Goal: Ask a question: Seek information or help from site administrators or community

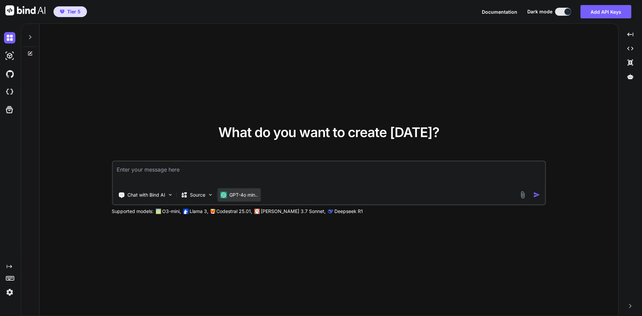
click at [252, 196] on p "GPT-4o min.." at bounding box center [243, 195] width 28 height 7
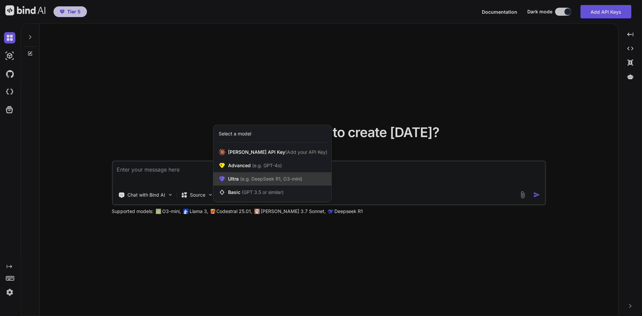
click at [252, 179] on span "(e.g. DeepSeek R1, O3-mini)" at bounding box center [271, 179] width 64 height 6
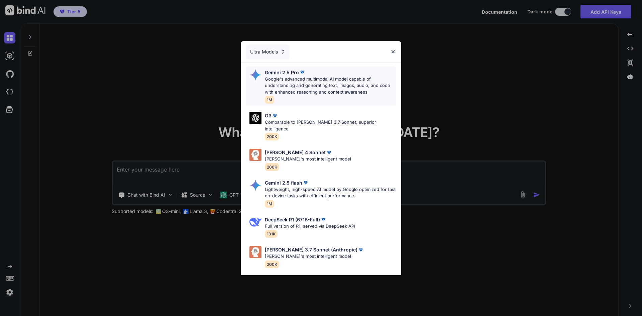
click at [313, 86] on p "Google's advanced multimodal AI model capable of understanding and generating t…" at bounding box center [330, 86] width 131 height 20
type textarea "x"
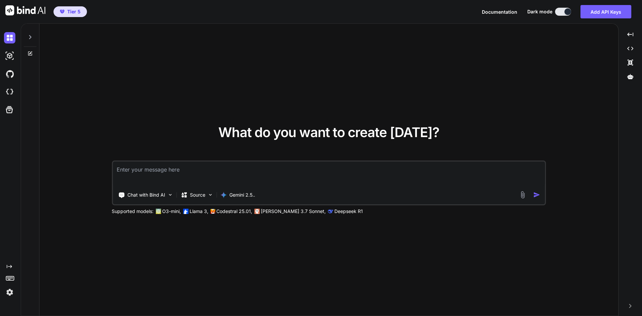
click at [195, 177] on textarea at bounding box center [329, 174] width 433 height 25
type textarea "C"
type textarea "x"
type textarea "Ca"
type textarea "x"
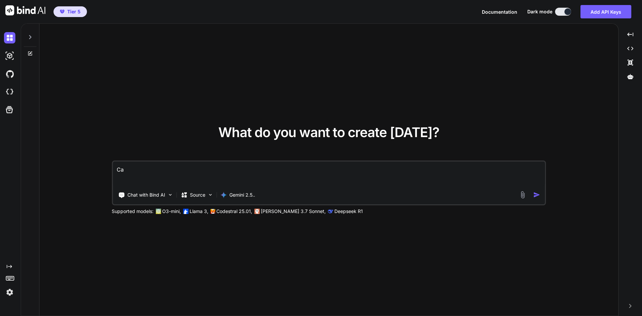
type textarea "Can"
type textarea "x"
type textarea "Can"
type textarea "x"
type textarea "Can y"
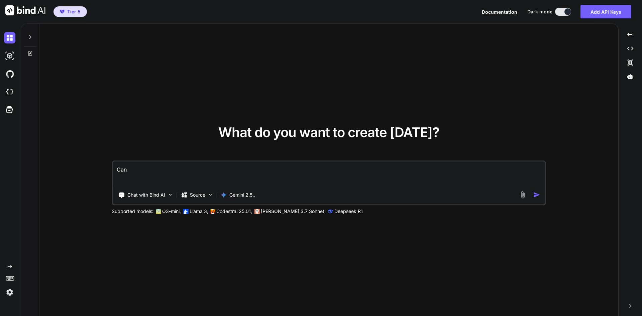
type textarea "x"
type textarea "Can yo"
type textarea "x"
type textarea "Can you"
type textarea "x"
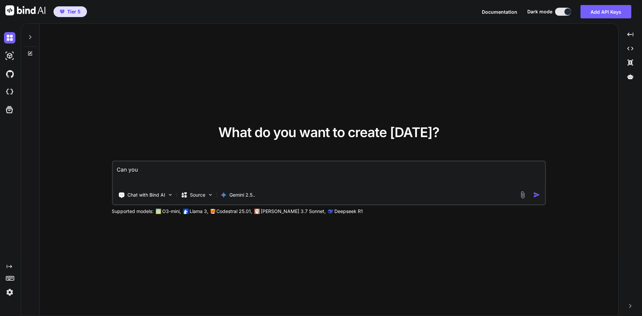
type textarea "Can you"
type textarea "x"
type textarea "Can you s"
type textarea "x"
type textarea "Can you su"
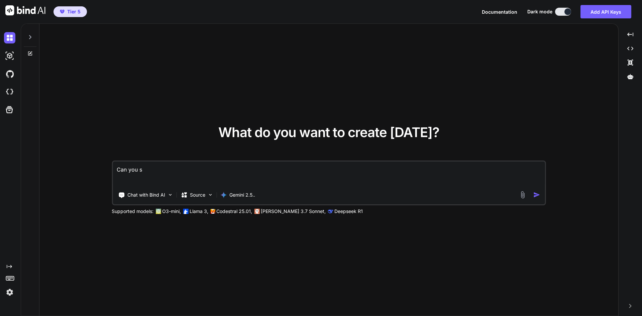
type textarea "x"
type textarea "Can you sug"
type textarea "x"
type textarea "Can you [PERSON_NAME]"
type textarea "x"
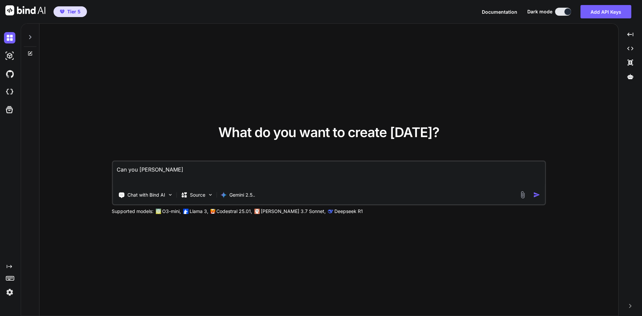
type textarea "Can you sugge"
type textarea "x"
type textarea "Can you sugges"
type textarea "x"
type textarea "Can you suggest"
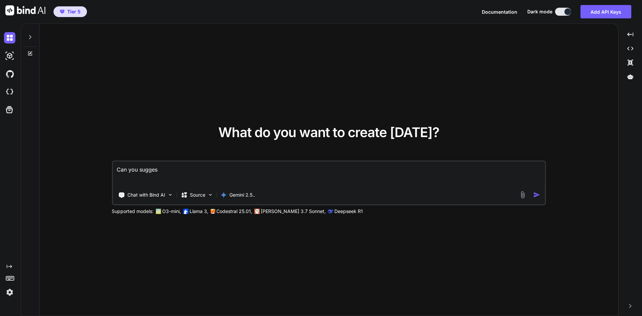
type textarea "x"
type textarea "Can you suggest"
type textarea "x"
type textarea "Can you suggest s"
type textarea "x"
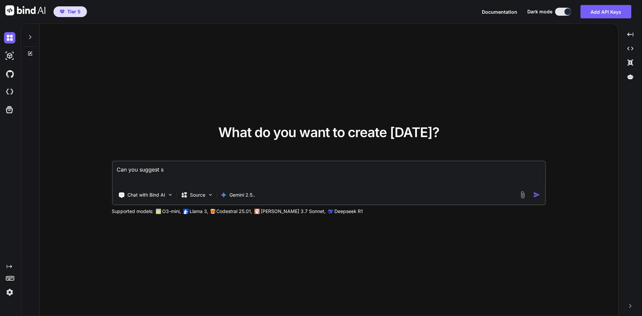
type textarea "Can you suggest so"
type textarea "x"
type textarea "Can you suggest som"
type textarea "x"
type textarea "Can you suggest some"
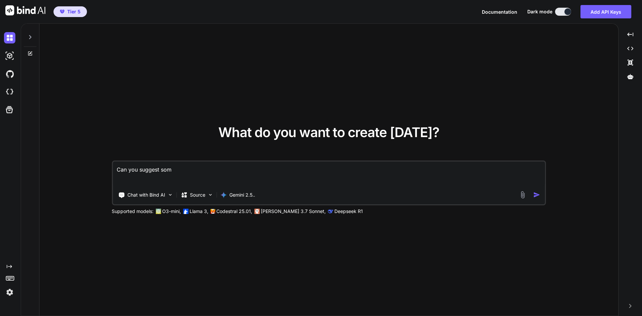
type textarea "x"
type textarea "Can you suggest some"
type textarea "x"
type textarea "Can you suggest some c"
type textarea "x"
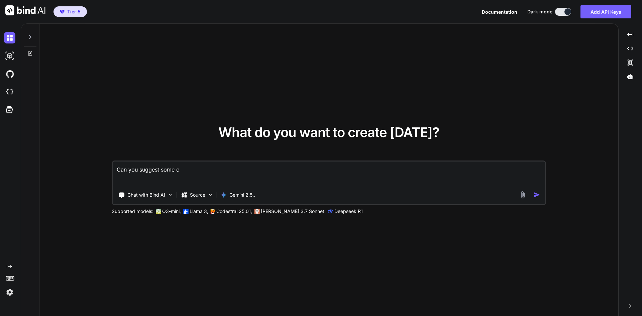
type textarea "Can you suggest some ch"
type textarea "x"
type textarea "Can you suggest some cha"
type textarea "x"
type textarea "Can you suggest some chan"
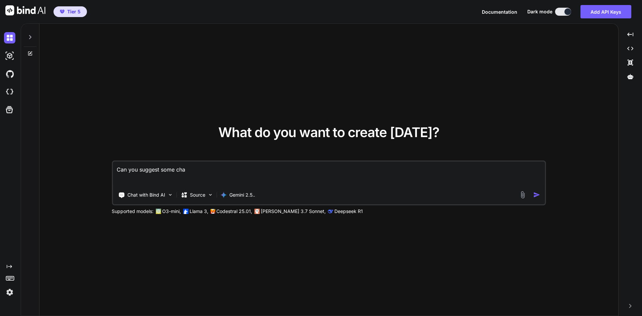
type textarea "x"
type textarea "Can you suggest some [PERSON_NAME]"
type textarea "x"
type textarea "Can you suggest some change"
type textarea "x"
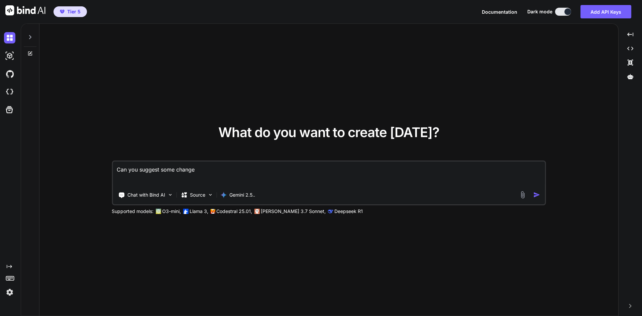
type textarea "Can you suggest some changes"
type textarea "x"
type textarea "Can you suggest some changes"
type textarea "x"
type textarea "Can you suggest some changes t"
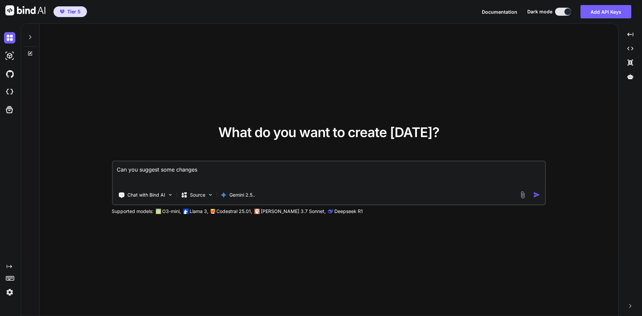
type textarea "x"
type textarea "Can you suggest some changes to"
type textarea "x"
type textarea "Can you suggest some changes to t"
type textarea "x"
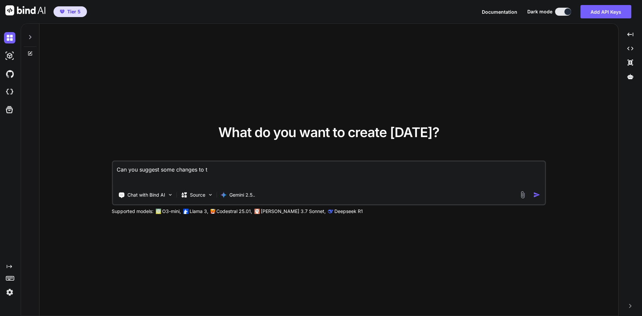
type textarea "Can you suggest some changes to th"
type textarea "x"
type textarea "Can you suggest some changes to thi"
type textarea "x"
type textarea "Can you suggest some changes to this"
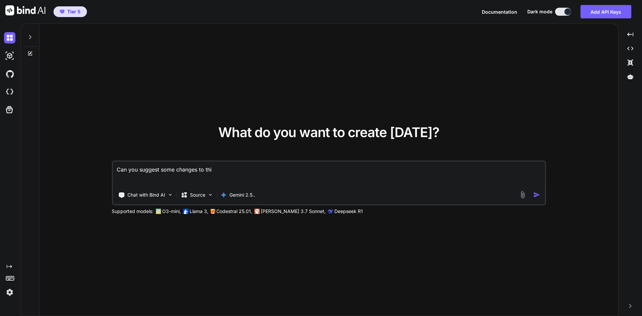
type textarea "x"
type textarea "Can you suggest some changes to this"
type textarea "x"
type textarea "Can you suggest some changes to this s"
type textarea "x"
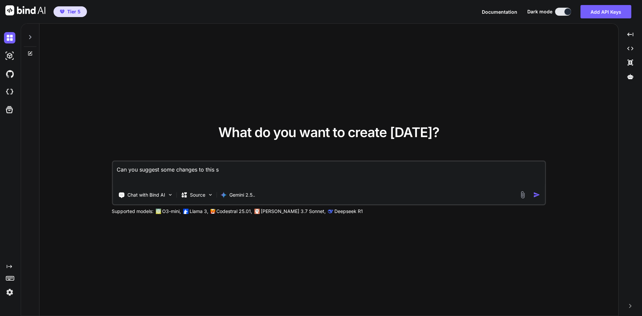
type textarea "Can you suggest some changes to this so"
type textarea "x"
type textarea "Can you suggest some changes to this so"
type textarea "x"
type textarea "Can you suggest some changes to this so i"
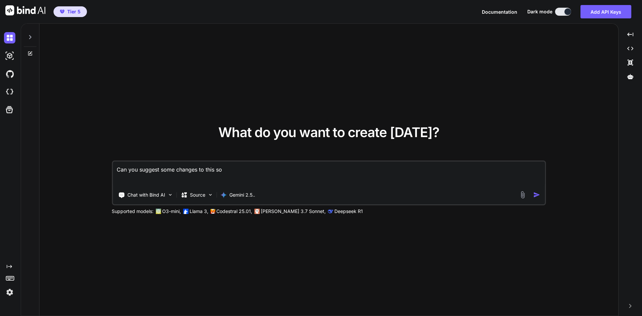
type textarea "x"
type textarea "Can you suggest some changes to this so it"
type textarea "x"
type textarea "Can you suggest some changes to this so it"
type textarea "x"
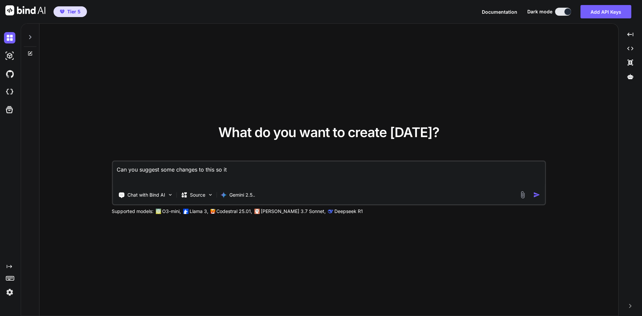
type textarea "Can you suggest some changes to this so it d"
type textarea "x"
type textarea "Can you suggest some changes to this so it di"
type textarea "x"
type textarea "Can you suggest some changes to this so it dis"
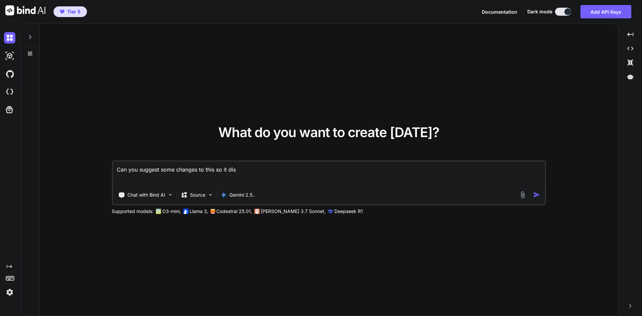
type textarea "x"
type textarea "Can you suggest some changes to this so it disp"
type textarea "x"
type textarea "Can you suggest some changes to this so it displ"
type textarea "x"
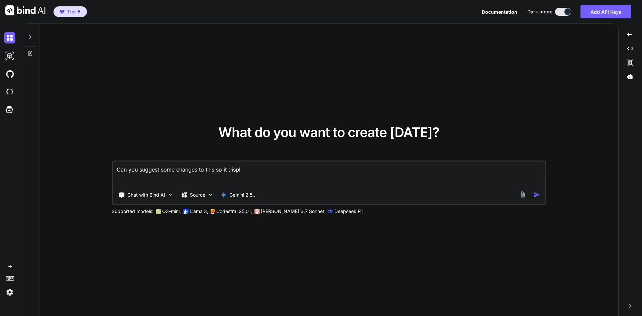
type textarea "Can you suggest some changes to this so it displa"
type textarea "x"
type textarea "Can you suggest some changes to this so it display"
type textarea "x"
type textarea "Can you suggest some changes to this so it displays"
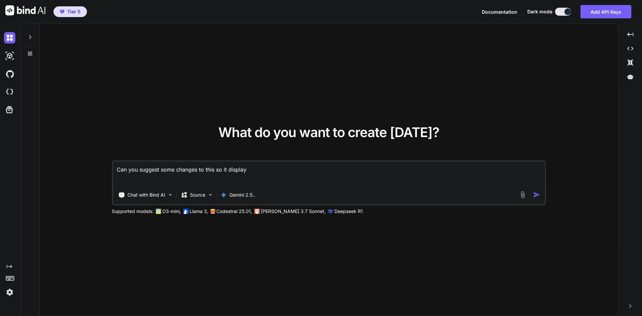
type textarea "x"
type textarea "Can you suggest some changes to this so it displays"
type textarea "x"
type textarea "Can you suggest some changes to this so it displays r"
type textarea "x"
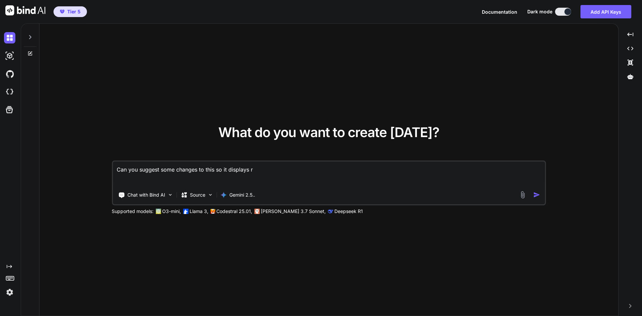
type textarea "Can you suggest some changes to this so it displays re"
type textarea "x"
type textarea "Can you suggest some changes to this so it displays rea"
type textarea "x"
type textarea "Can you suggest some changes to this so it displays re"
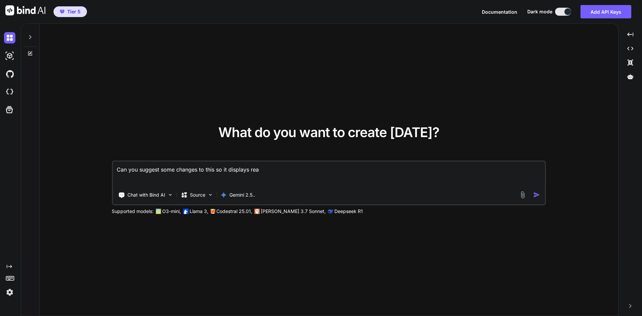
type textarea "x"
type textarea "Can you suggest some changes to this so it displays r"
type textarea "x"
type textarea "Can you suggest some changes to this so it displays"
type textarea "x"
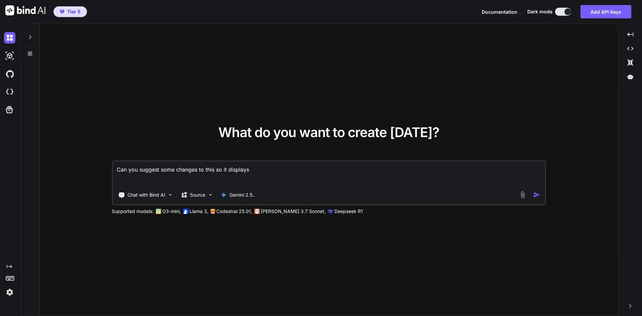
type textarea "Can you suggest some changes to this so it displays i"
type textarea "x"
type textarea "Can you suggest some changes to this so it displays in"
type textarea "x"
type textarea "Can you suggest some changes to this so it displays in"
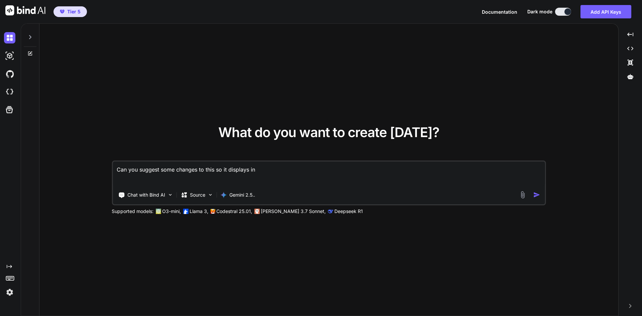
type textarea "x"
type textarea "Can you suggest some changes to this so it displays in r"
type textarea "x"
type textarea "Can you suggest some changes to this so it displays in re"
type textarea "x"
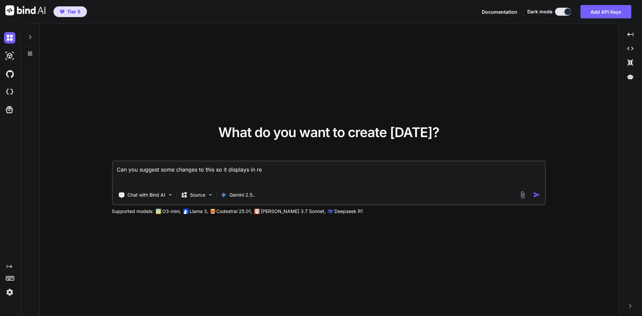
type textarea "Can you suggest some changes to this so it displays in rea"
type textarea "x"
type textarea "Can you suggest some changes to this so it displays in re"
type textarea "x"
type textarea "Can you suggest some changes to this so it displays"
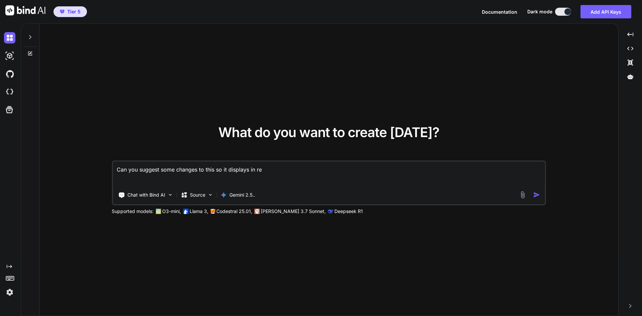
type textarea "x"
type textarea "Can you suggest some changes to this so it displays"
type textarea "x"
type textarea "Can you suggest some changes to this so it display"
type textarea "x"
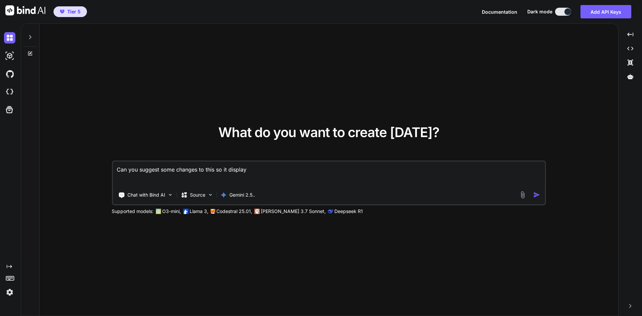
type textarea "Can you suggest some changes to this so it displa"
type textarea "x"
type textarea "Can you suggest some changes to this so it displ"
type textarea "x"
type textarea "Can you suggest some changes to this so it disp"
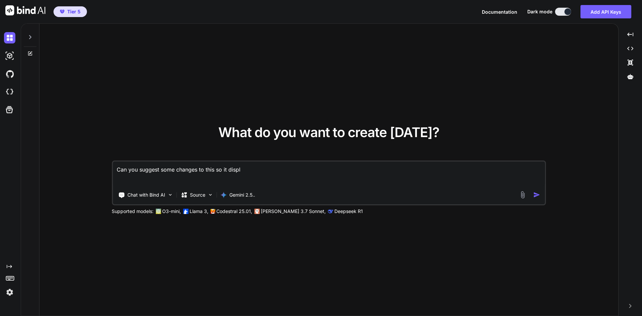
type textarea "x"
type textarea "Can you suggest some changes to this so it dis"
type textarea "x"
type textarea "Can you suggest some changes to this so it di"
type textarea "x"
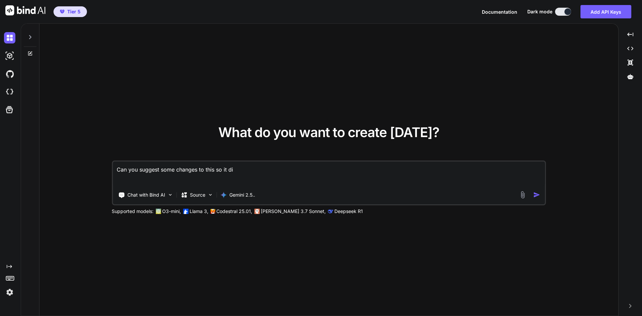
type textarea "Can you suggest some changes to this so it d"
type textarea "x"
type textarea "Can you suggest some changes to this so it"
type textarea "x"
type textarea "Can you suggest some changes to this so it"
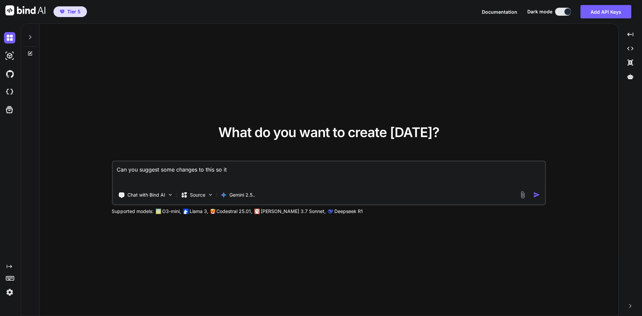
type textarea "x"
type textarea "Can you suggest some changes to this so its"
type textarea "x"
type textarea "Can you suggest some changes to this so its"
type textarea "x"
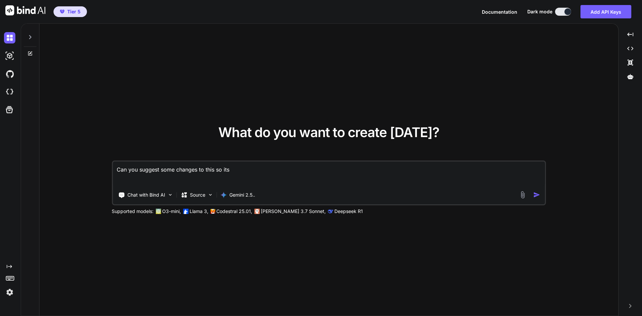
type textarea "Can you suggest some changes to this so its r"
type textarea "x"
type textarea "Can you suggest some changes to this so its re"
type textarea "x"
type textarea "Can you suggest some changes to this so its rea"
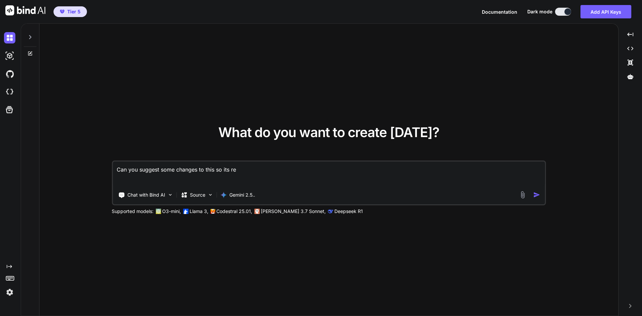
type textarea "x"
type textarea "Can you suggest some changes to this so its read"
type textarea "x"
type textarea "Can you suggest some changes to this so its reada"
type textarea "x"
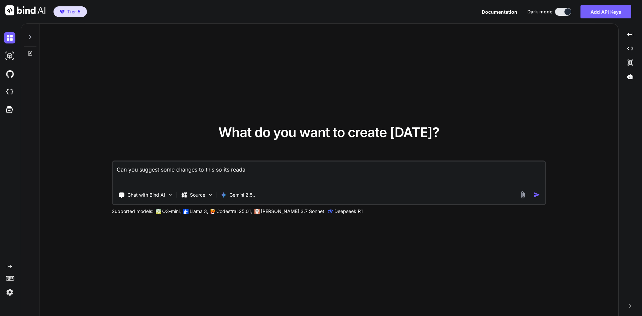
type textarea "Can you suggest some changes to this so its readab"
type textarea "x"
type textarea "Can you suggest some changes to this so its readabl"
type textarea "x"
type textarea "Can you suggest some changes to this so its readable"
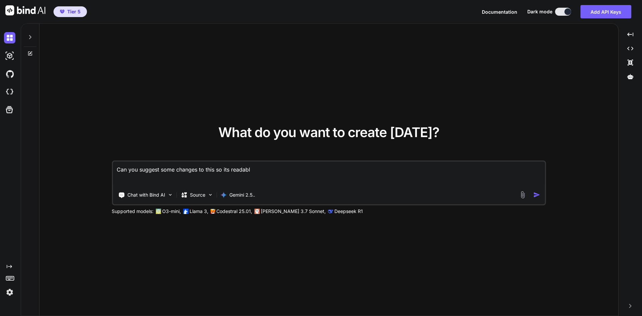
type textarea "x"
type textarea "Can you suggest some changes to this so its readable"
type textarea "x"
type textarea "Can you suggest some changes to this so its readable i"
type textarea "x"
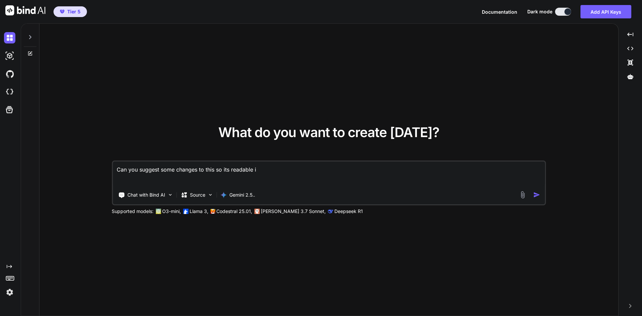
type textarea "Can you suggest some changes to this so its readable"
type textarea "x"
type textarea "Can you suggest some changes to this so its readable o"
type textarea "x"
type textarea "Can you suggest some changes to this so its readable on"
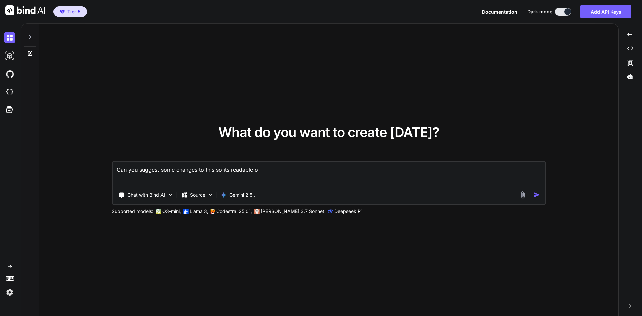
type textarea "x"
type textarea "Can you suggest some changes to this so its readable on"
type textarea "x"
type textarea "Can you suggest some changes to this so its readable on w"
type textarea "x"
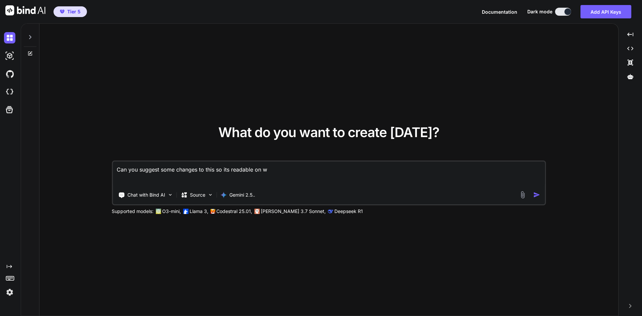
type textarea "Can you suggest some changes to this so its readable on wh"
type textarea "x"
type textarea "Can you suggest some changes to this so its readable on whi"
type textarea "x"
type textarea "Can you suggest some changes to this so its readable on whit"
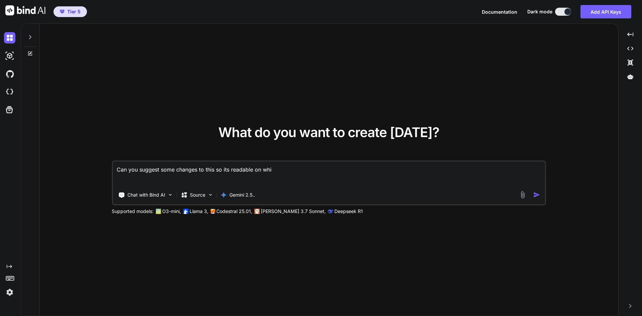
type textarea "x"
type textarea "Can you suggest some changes to this so its readable on white"
type textarea "x"
type textarea "Can you suggest some changes to this so its readable on white"
type textarea "x"
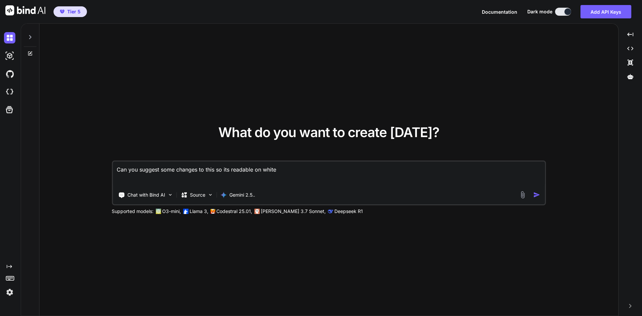
type textarea "Can you suggest some changes to this so its readable on white a"
type textarea "x"
type textarea "Can you suggest some changes to this so its readable on white an"
type textarea "x"
type textarea "Can you suggest some changes to this so its readable on white and"
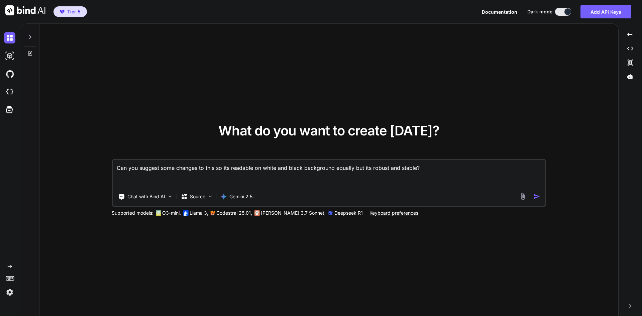
paste textarea "return ` <div id="${CONFIG.badgeId}" style="position:fixed;bottom:${CONFIG.posi…"
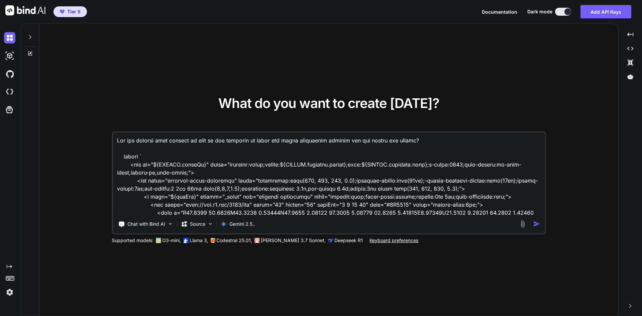
scroll to position [137, 0]
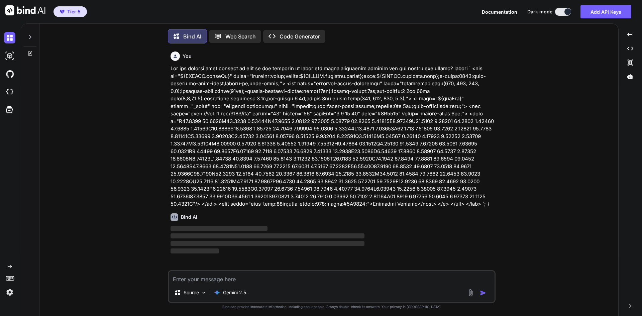
scroll to position [3, 0]
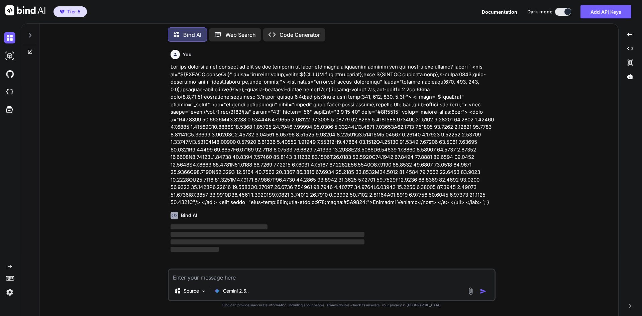
click at [195, 103] on p at bounding box center [333, 134] width 324 height 143
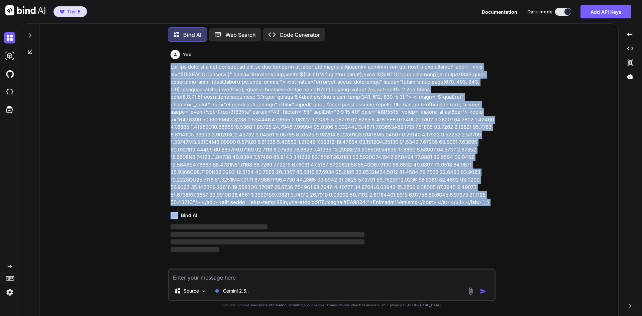
click at [195, 103] on p at bounding box center [333, 134] width 324 height 143
copy p "Can you suggest some changes to this so its readable on white and black backgro…"
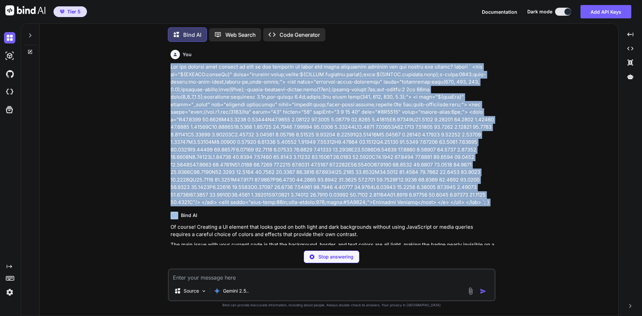
click at [271, 117] on p at bounding box center [333, 134] width 324 height 143
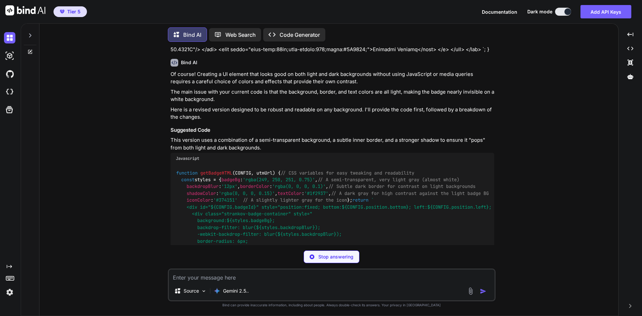
scroll to position [147, 0]
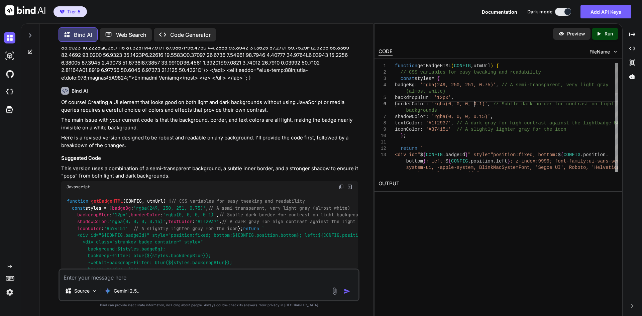
click at [474, 103] on div "function getBadgeHTML ( CONFIG , utmUrl ) { // CSS variables for easy tweaking …" at bounding box center [506, 260] width 223 height 394
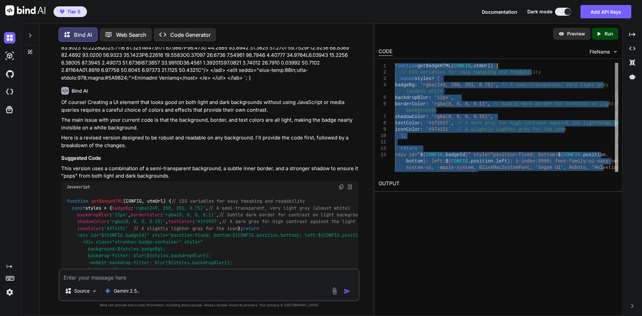
click at [431, 82] on div "function getBadgeHTML ( CONFIG , utmUrl ) { // CSS variables for easy tweaking …" at bounding box center [506, 260] width 223 height 394
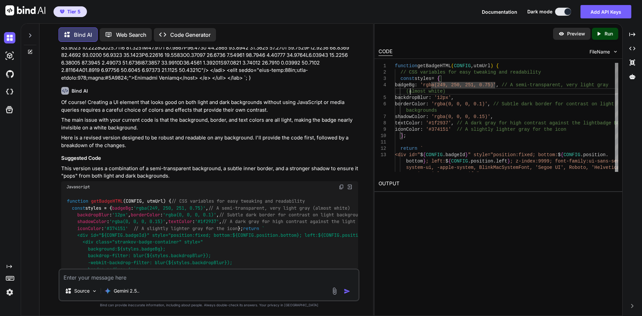
click at [410, 92] on div "function getBadgeHTML ( CONFIG , utmUrl ) { // CSS variables for easy tweaking …" at bounding box center [506, 260] width 223 height 394
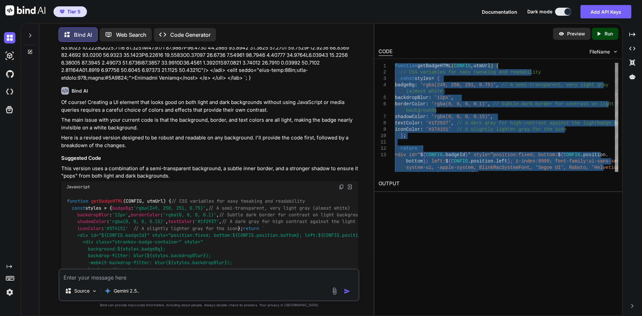
click at [427, 83] on div "function getBadgeHTML ( CONFIG , utmUrl ) { // CSS variables for easy tweaking …" at bounding box center [506, 260] width 223 height 394
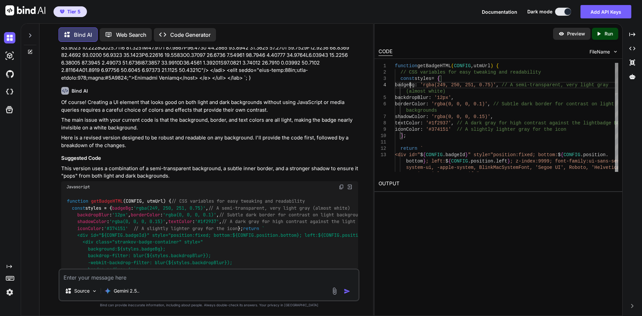
click at [411, 83] on div "function getBadgeHTML ( CONFIG , utmUrl ) { // CSS variables for easy tweaking …" at bounding box center [506, 260] width 223 height 394
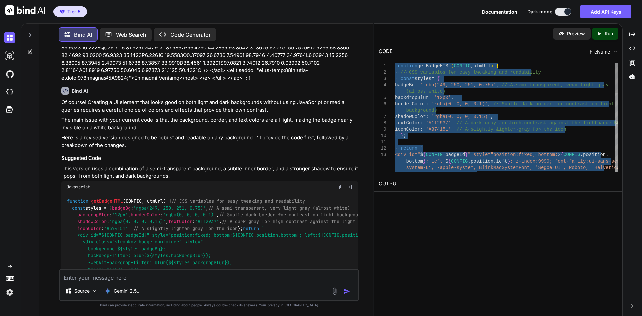
click at [175, 277] on textarea at bounding box center [209, 276] width 299 height 12
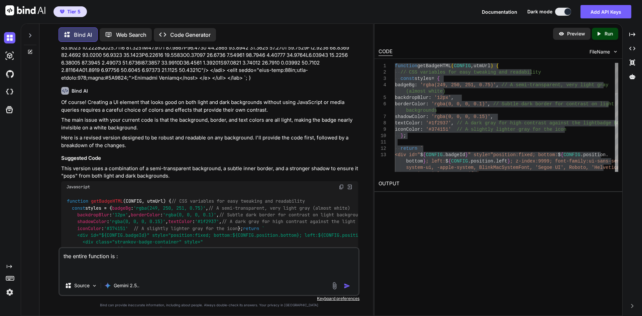
paste textarea "// Create badge HTML structure with new icon and text function createBadgeHTML(…"
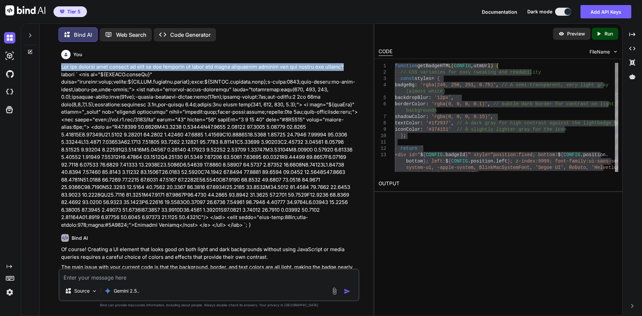
drag, startPoint x: 63, startPoint y: 68, endPoint x: 347, endPoint y: 67, distance: 284.4
click at [347, 67] on p at bounding box center [209, 146] width 297 height 166
copy p "Can you suggest some changes to this so its readable on white and black backgro…"
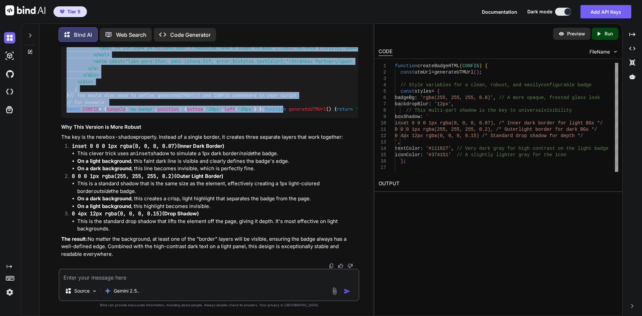
scroll to position [1318, 0]
drag, startPoint x: 72, startPoint y: 143, endPoint x: 284, endPoint y: 146, distance: 211.8
click at [284, 118] on div "function createBadgeHTML ( CONFIG ) { const utmUrl = generateUTMUrl (); // Styl…" at bounding box center [209, 7] width 297 height 222
copy code "// Style variables for a clean, robust, and easily configurable badge const sty…"
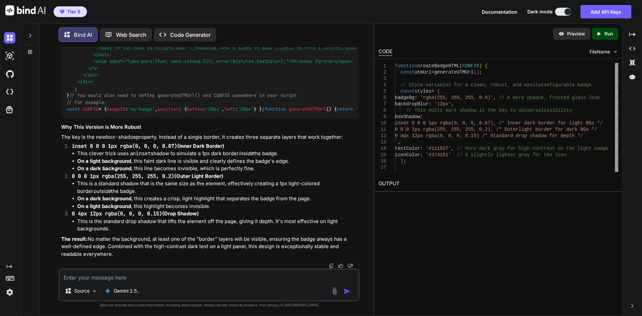
click at [264, 156] on li "This clever trick uses an inset shadow to simulate a 1px dark border inside the…" at bounding box center [217, 154] width 281 height 8
